Goal: Find specific page/section: Find specific page/section

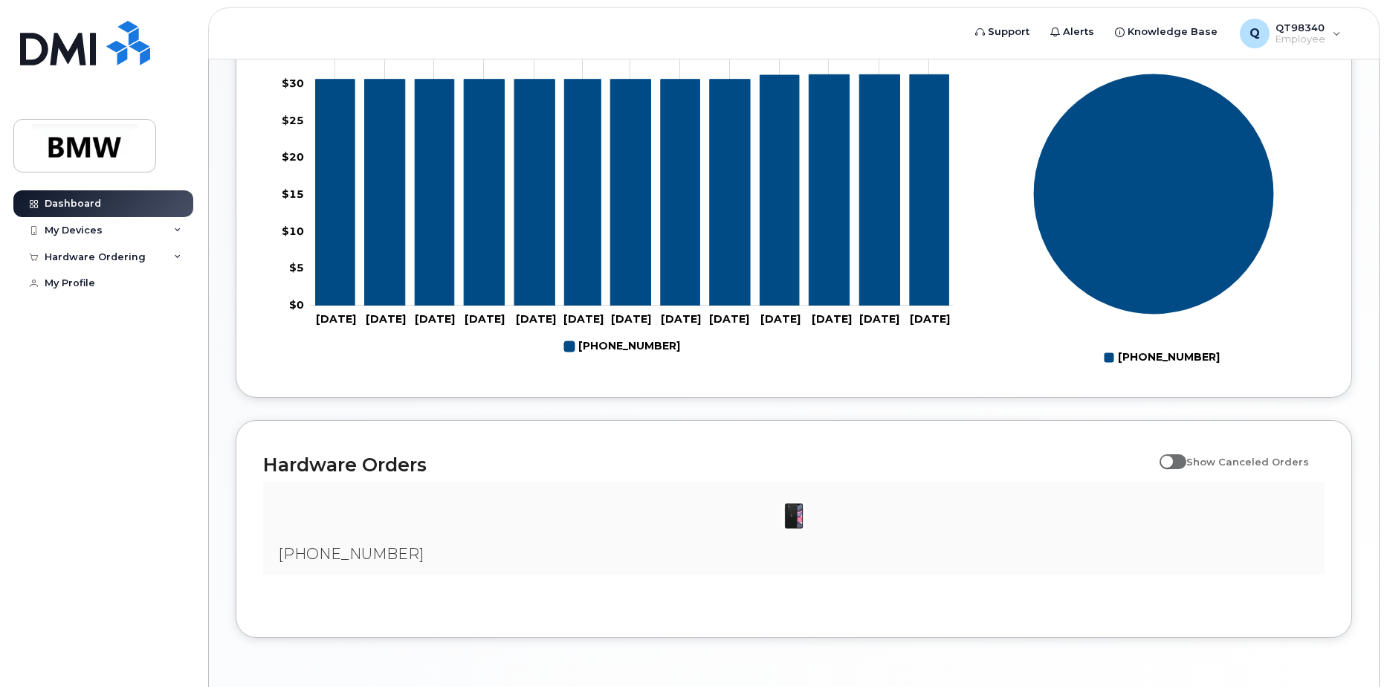
scroll to position [667, 0]
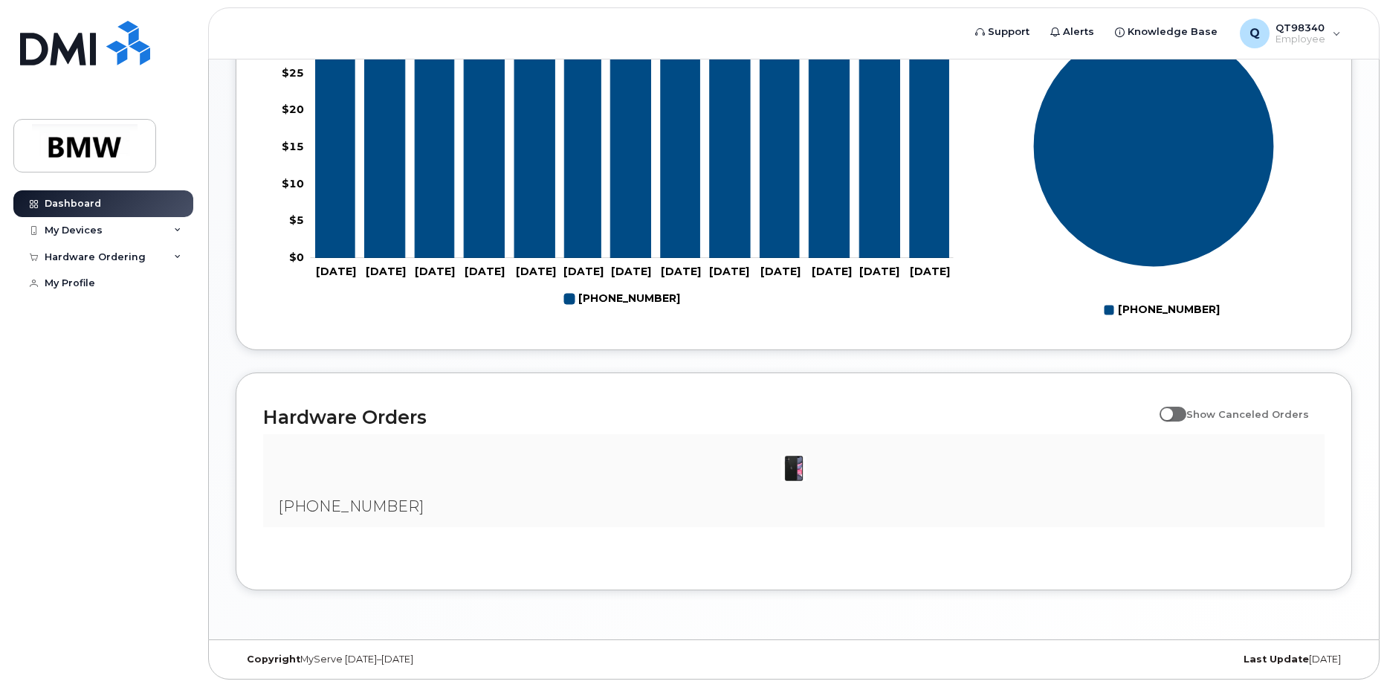
click at [794, 473] on img at bounding box center [794, 468] width 30 height 30
click at [798, 472] on img at bounding box center [794, 468] width 30 height 30
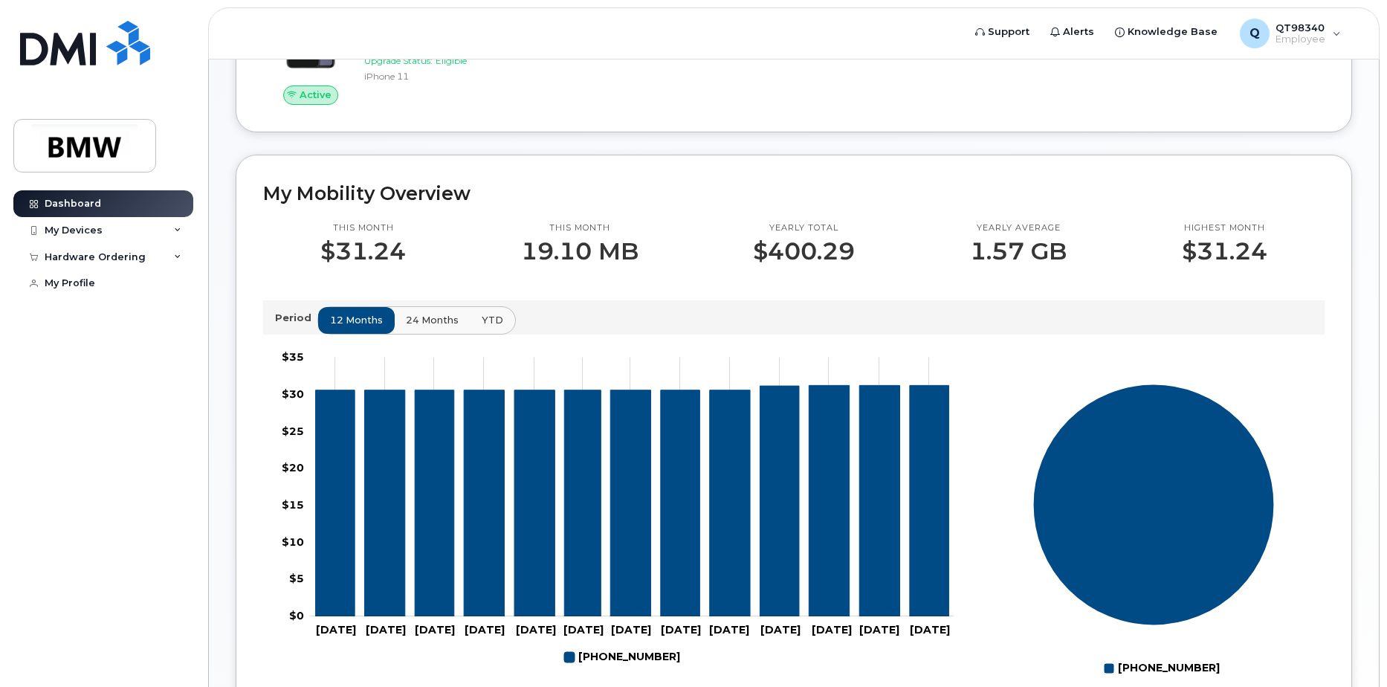
scroll to position [0, 0]
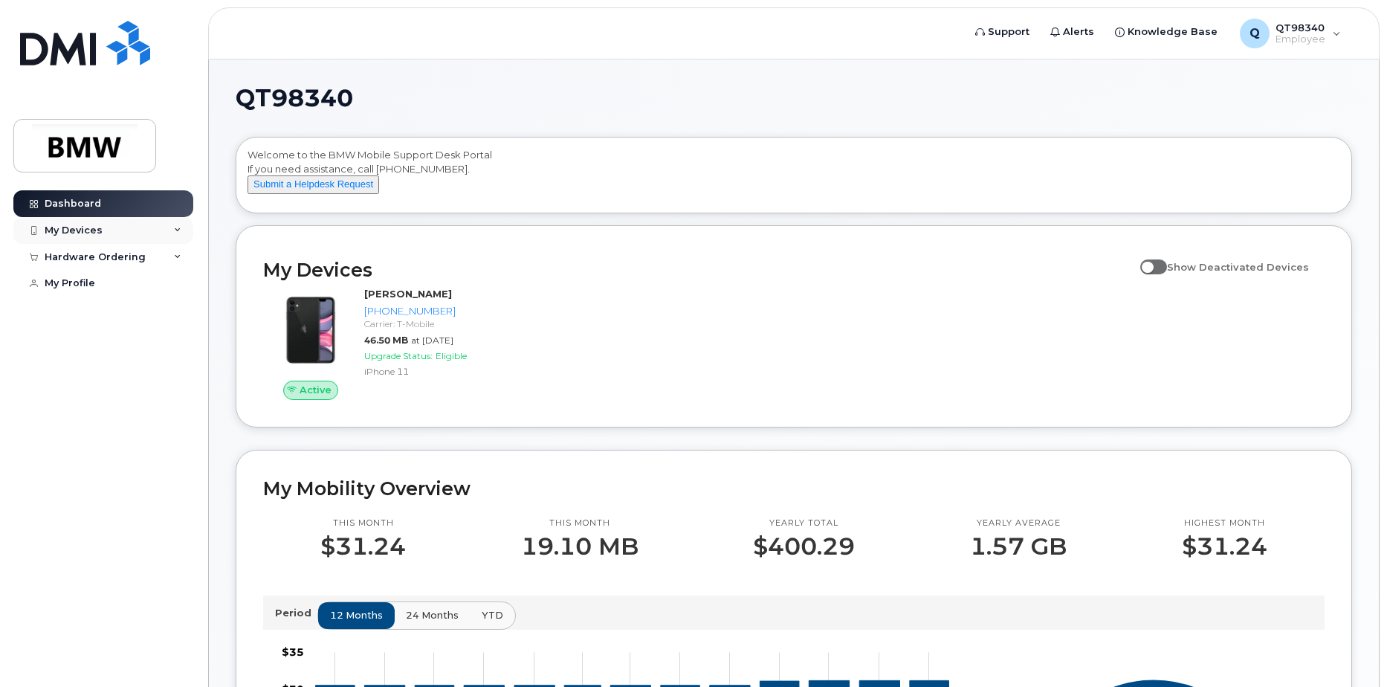
click at [70, 224] on div "My Devices" at bounding box center [74, 230] width 58 height 12
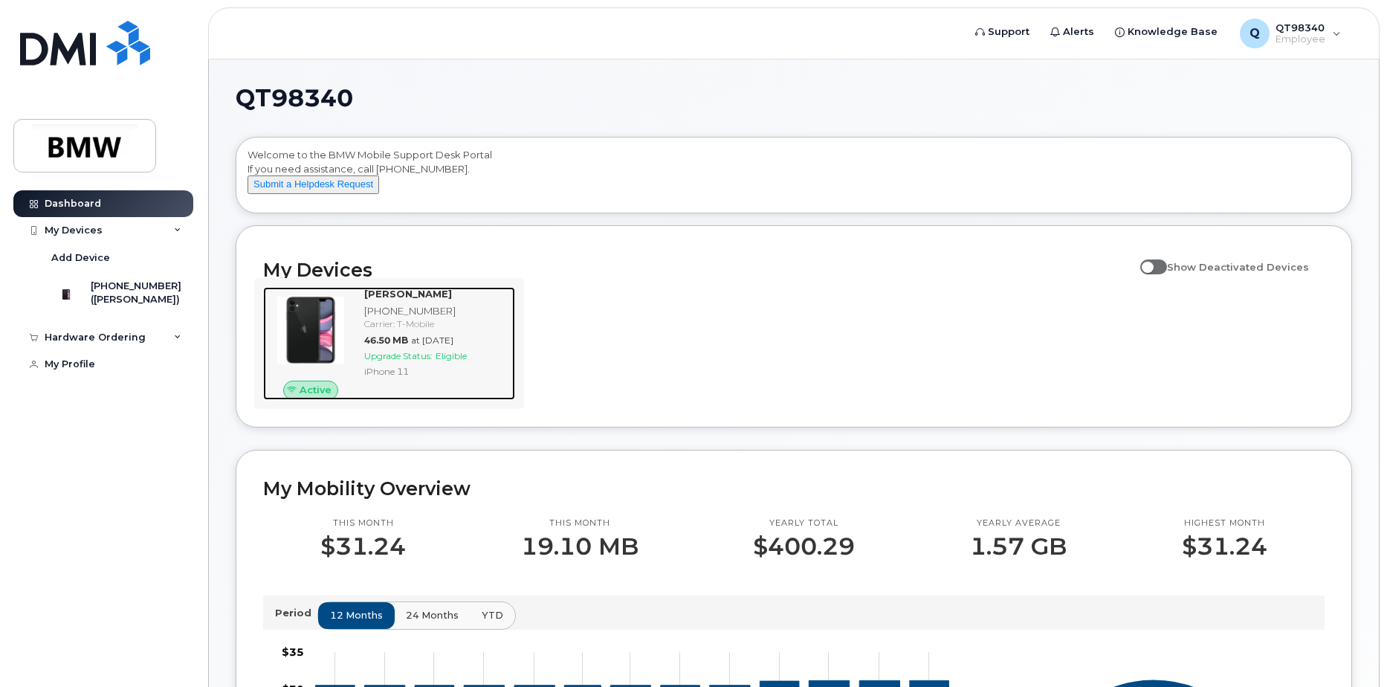
click at [375, 330] on div "Carrier: T-Mobile" at bounding box center [436, 323] width 145 height 13
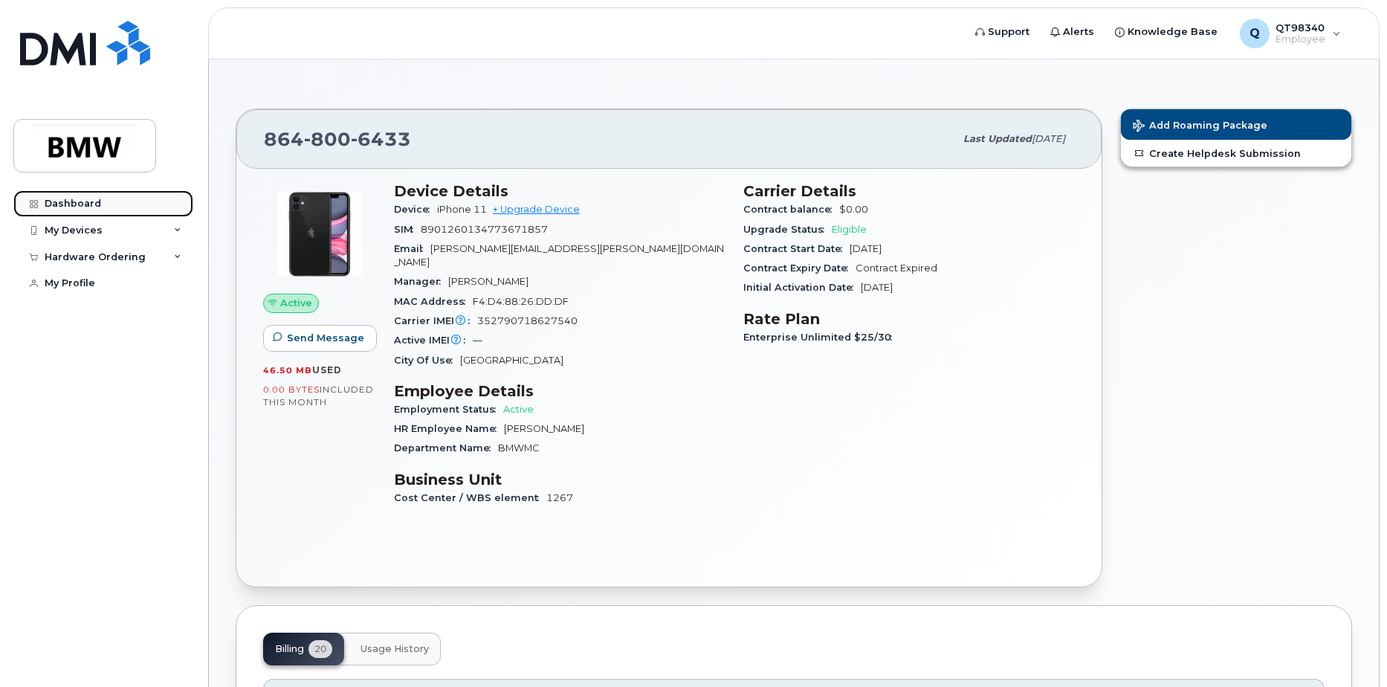
click at [56, 204] on div "Dashboard" at bounding box center [73, 204] width 56 height 12
